Goal: Task Accomplishment & Management: Manage account settings

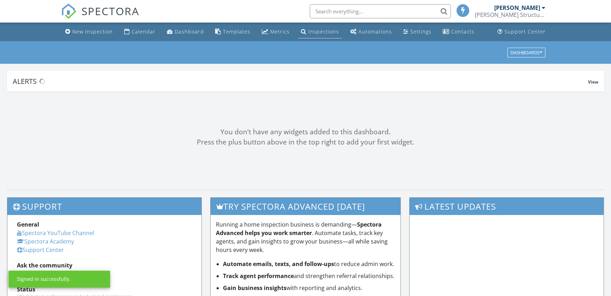
click at [322, 32] on div "Inspections" at bounding box center [323, 31] width 31 height 7
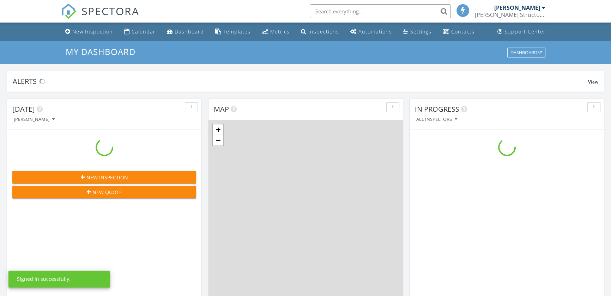
scroll to position [652, 621]
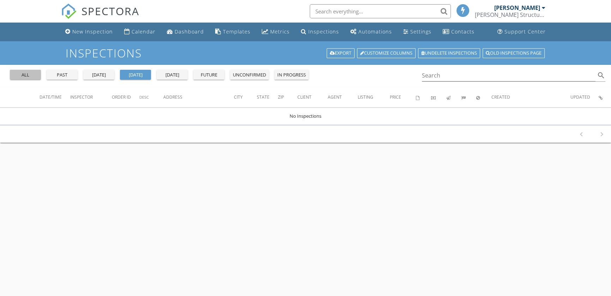
click at [16, 72] on div "all" at bounding box center [25, 75] width 25 height 7
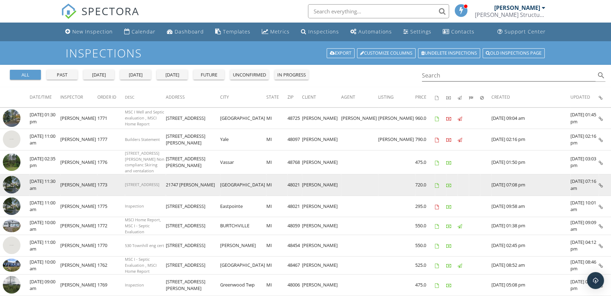
click at [11, 183] on img at bounding box center [12, 185] width 18 height 18
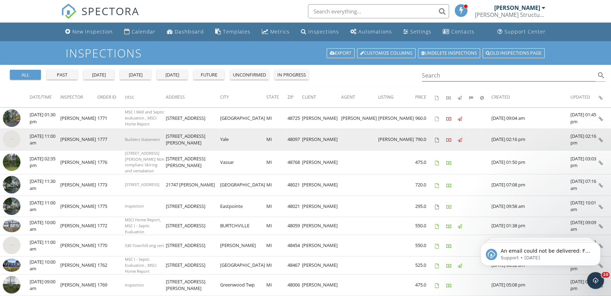
click at [16, 141] on img at bounding box center [12, 139] width 18 height 18
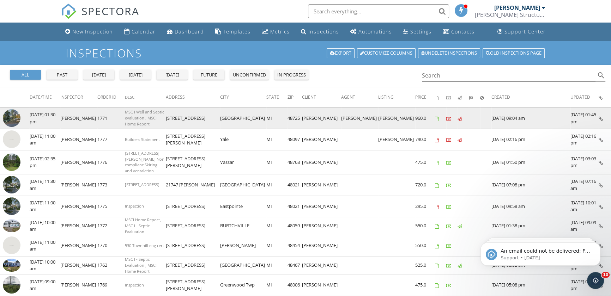
click at [12, 117] on img at bounding box center [12, 118] width 18 height 18
click at [14, 119] on img at bounding box center [12, 118] width 18 height 18
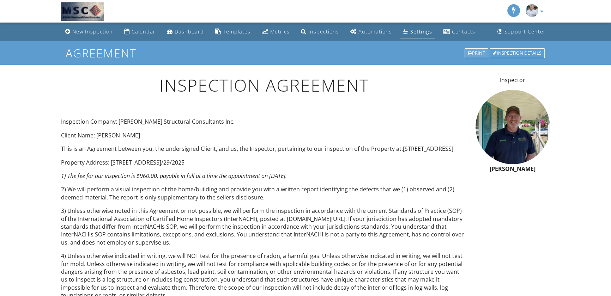
click at [477, 51] on div "Print" at bounding box center [476, 53] width 24 height 10
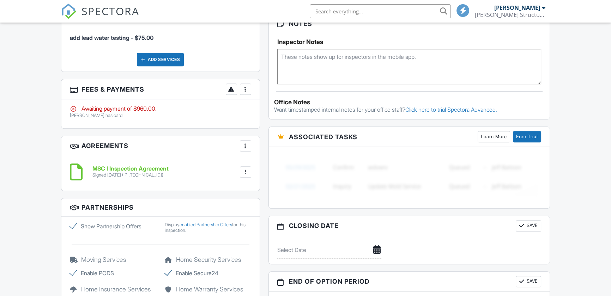
scroll to position [522, 0]
click at [245, 92] on div at bounding box center [245, 89] width 7 height 7
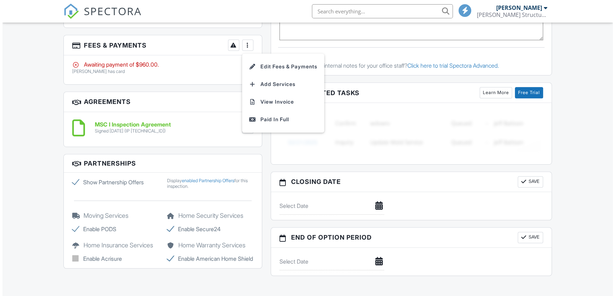
scroll to position [447, 0]
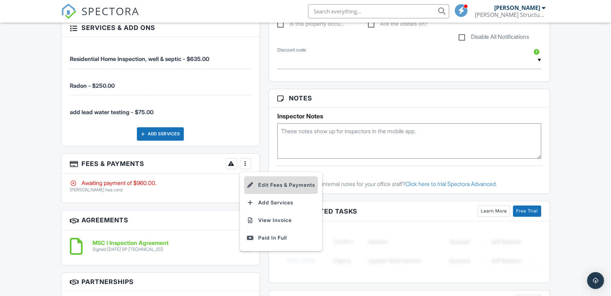
click at [275, 184] on li "Edit Fees & Payments" at bounding box center [281, 185] width 74 height 18
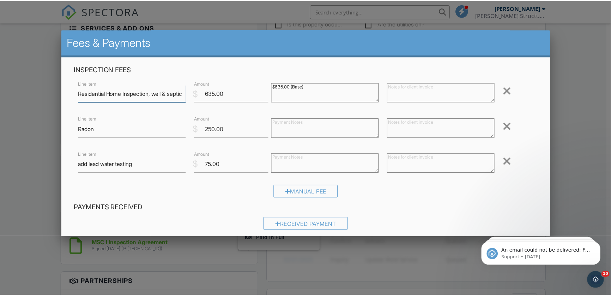
scroll to position [0, 0]
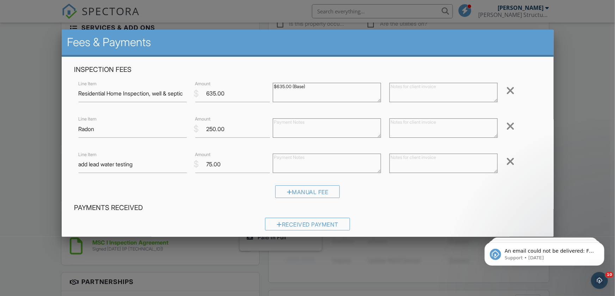
click at [582, 162] on div at bounding box center [307, 150] width 615 height 370
